Goal: Information Seeking & Learning: Learn about a topic

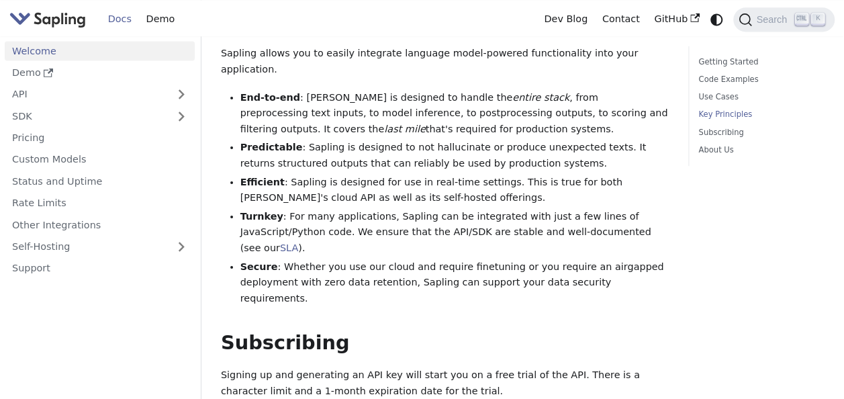
scroll to position [1007, 0]
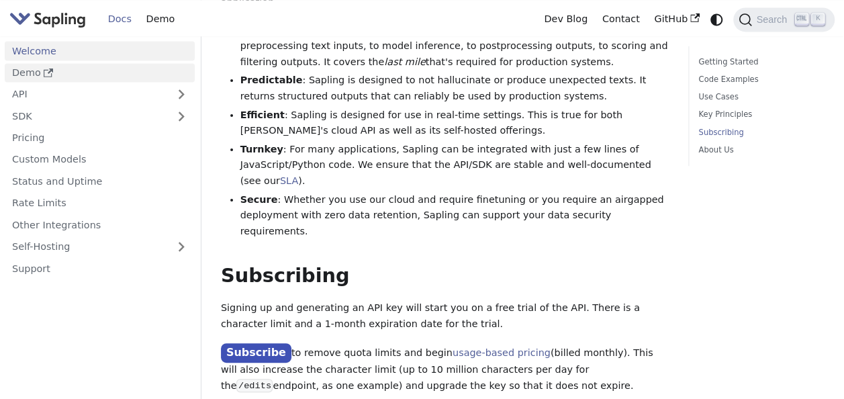
click at [32, 67] on link "Demo" at bounding box center [100, 72] width 190 height 19
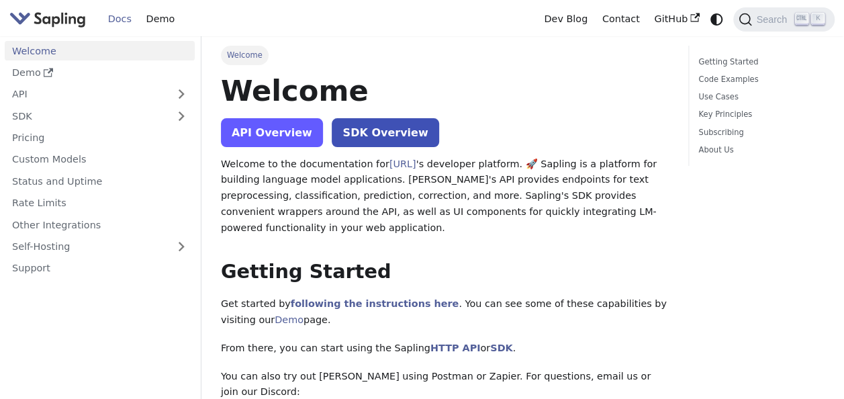
click at [277, 133] on link "API Overview" at bounding box center [272, 132] width 102 height 29
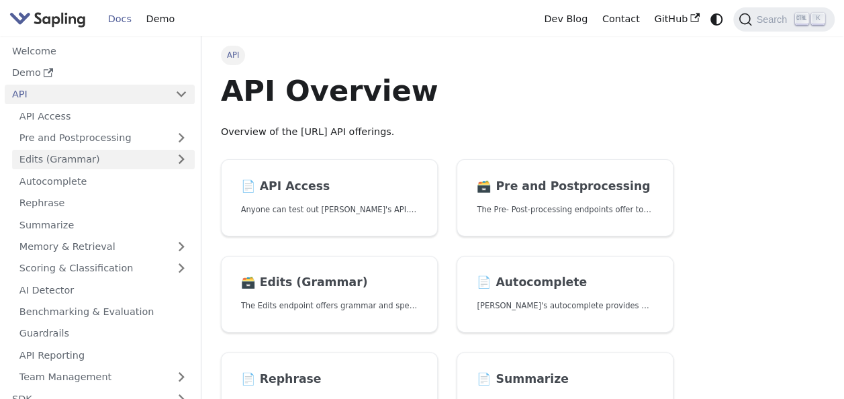
click at [98, 156] on link "Edits (Grammar)" at bounding box center [103, 159] width 183 height 19
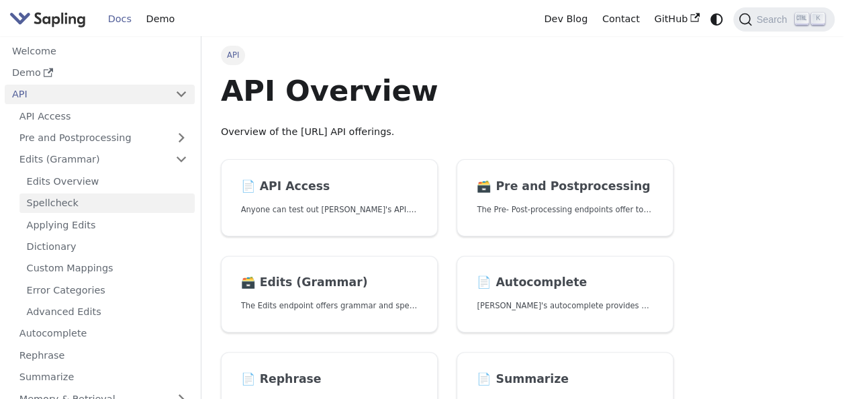
click at [68, 205] on link "Spellcheck" at bounding box center [106, 202] width 175 height 19
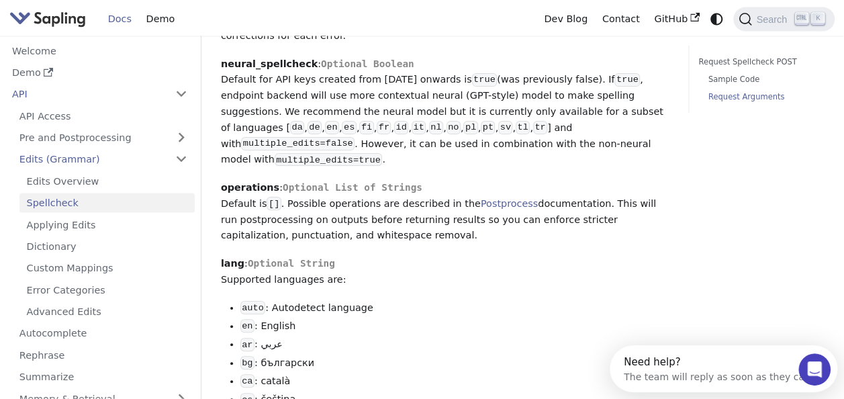
scroll to position [1276, 0]
